Goal: Transaction & Acquisition: Register for event/course

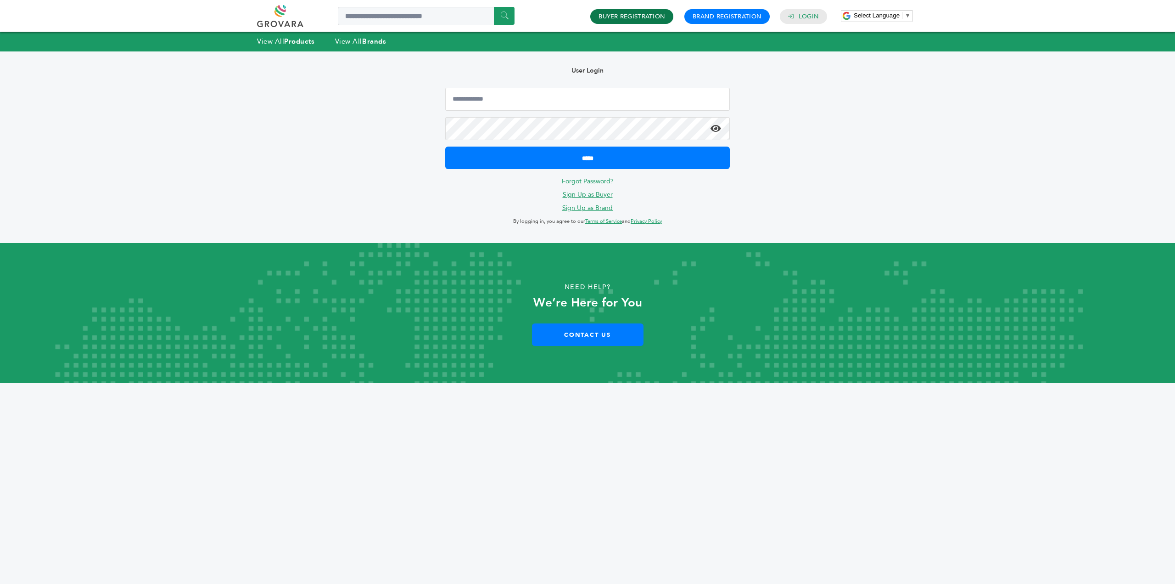
click at [644, 21] on h4 "Buyer Registration" at bounding box center [631, 16] width 83 height 15
click at [646, 15] on link "Buyer Registration" at bounding box center [632, 16] width 67 height 8
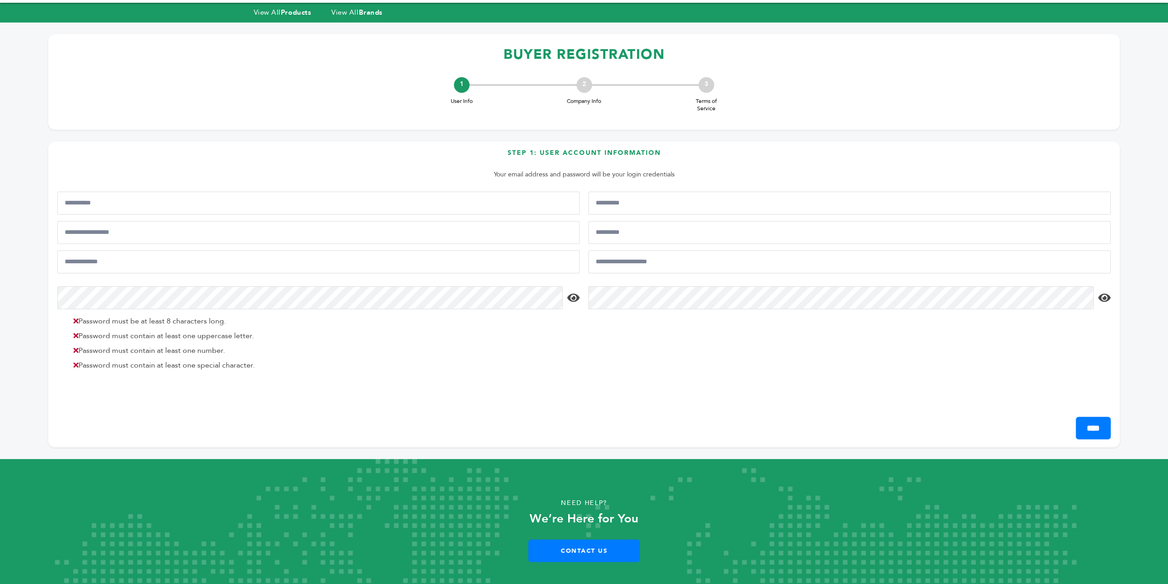
scroll to position [43, 0]
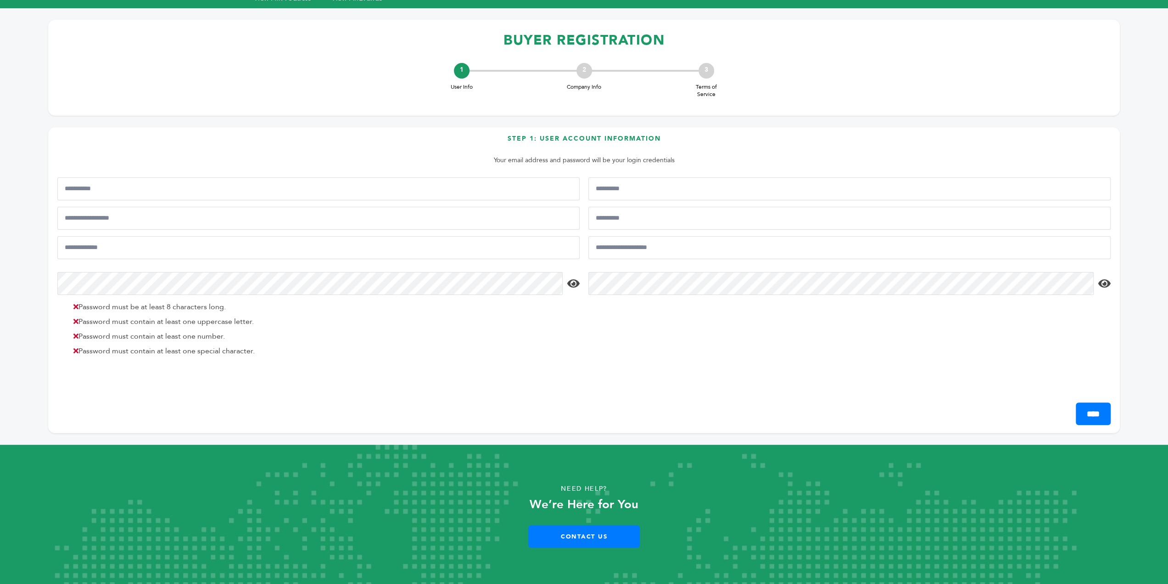
click at [707, 71] on div "3" at bounding box center [707, 71] width 16 height 16
